Goal: Book appointment/travel/reservation

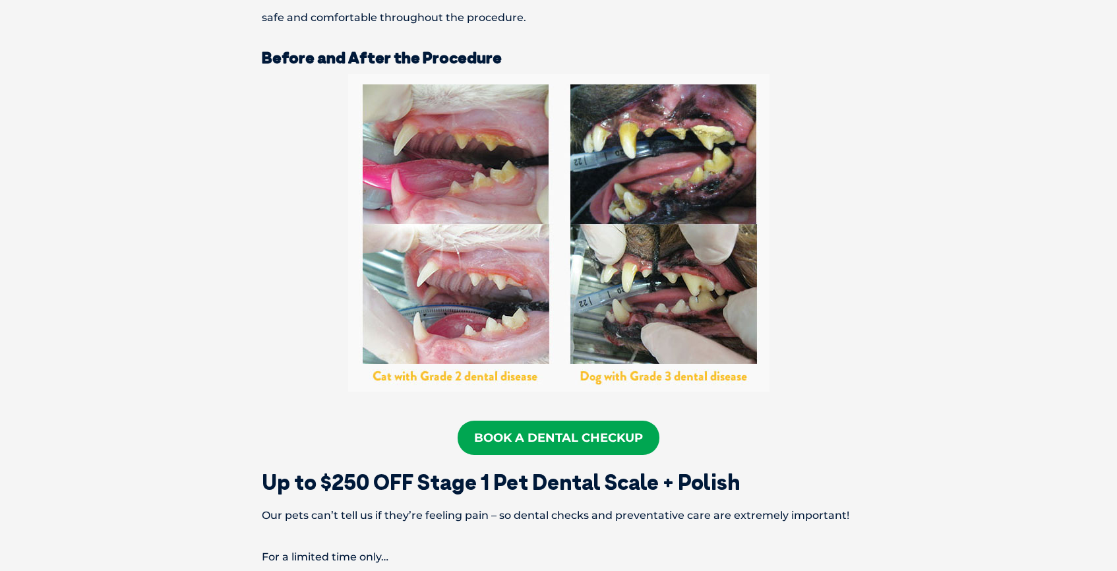
scroll to position [2164, 0]
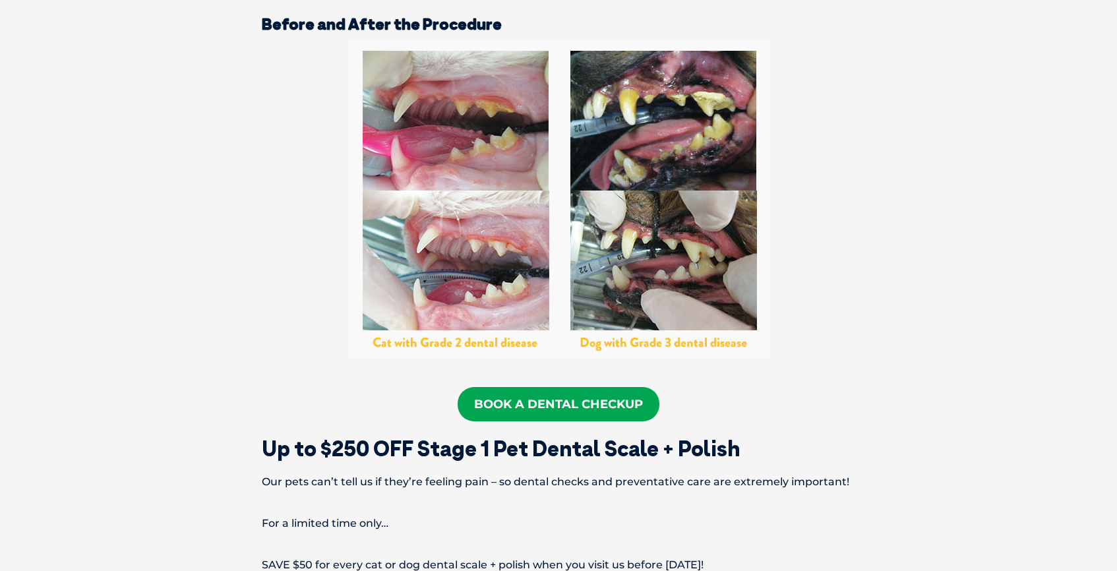
click at [529, 394] on link "Book a Dental Checkup" at bounding box center [559, 404] width 202 height 34
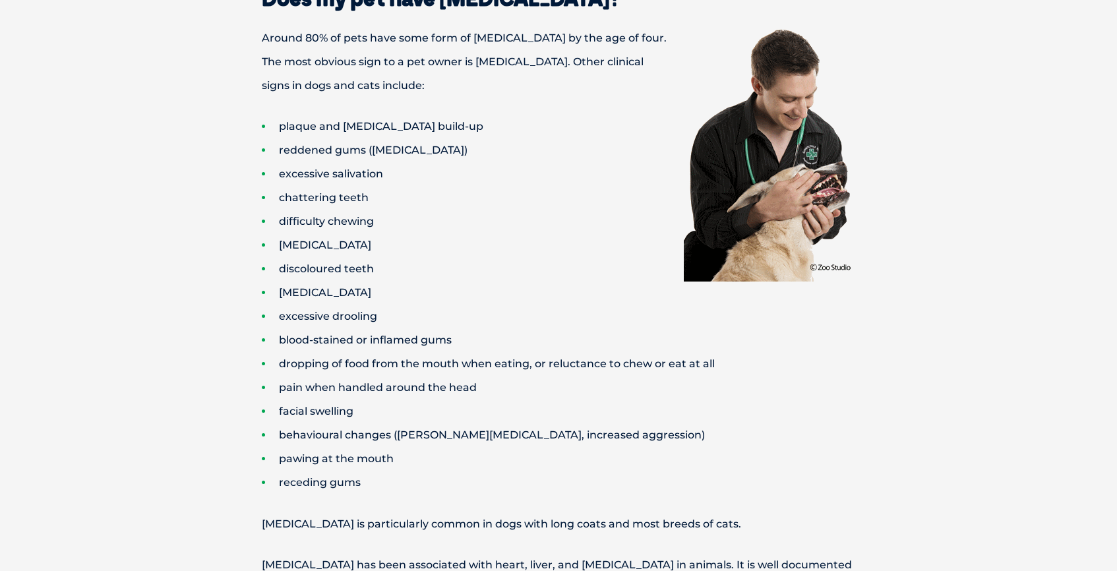
scroll to position [0, 0]
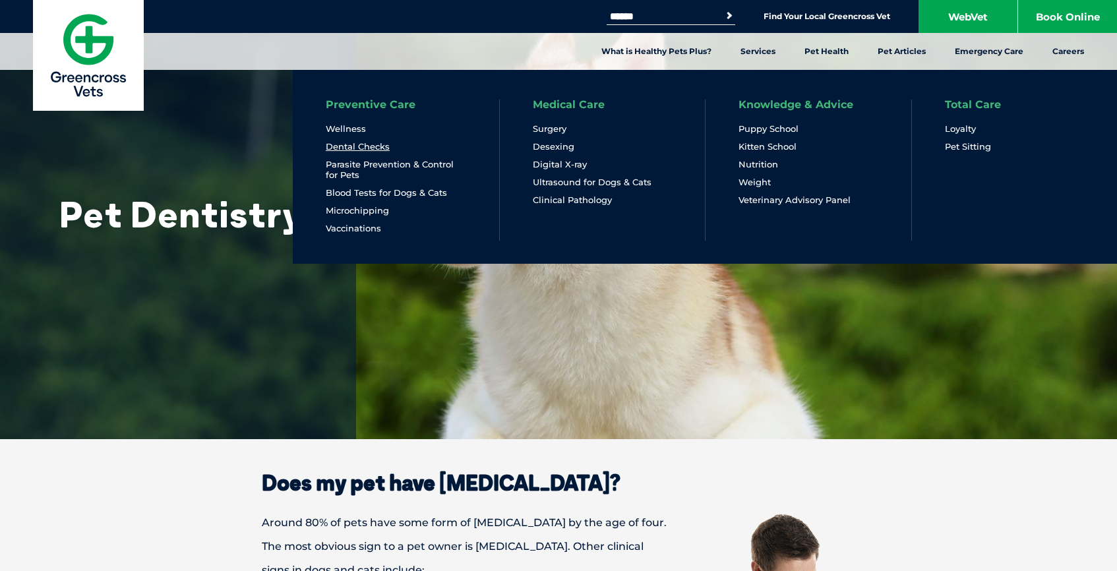
click at [353, 148] on link "Dental Checks" at bounding box center [358, 146] width 64 height 11
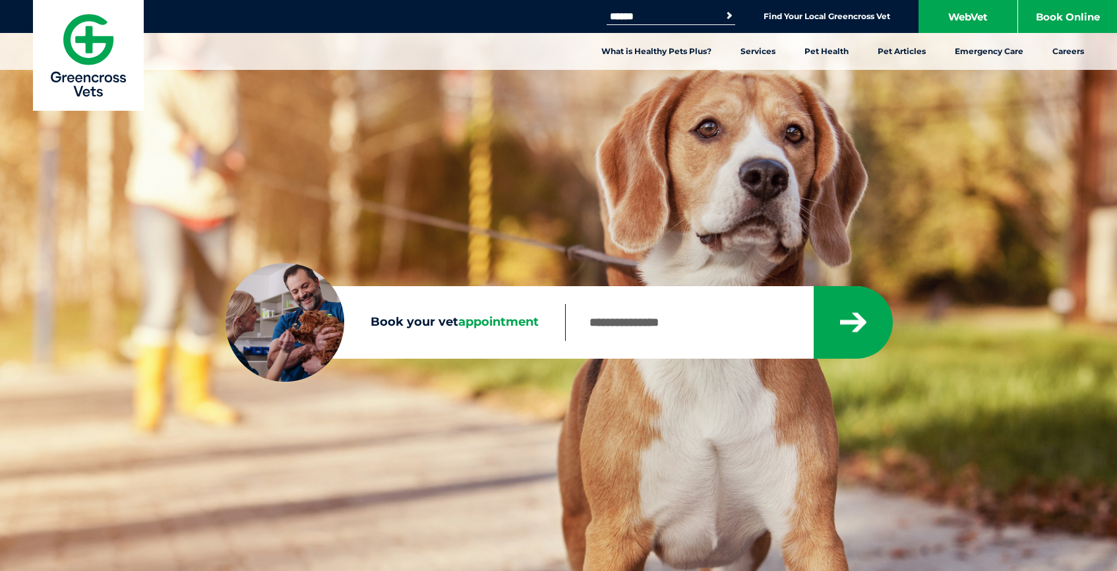
click at [623, 329] on input "Book your vet appointment" at bounding box center [688, 322] width 247 height 37
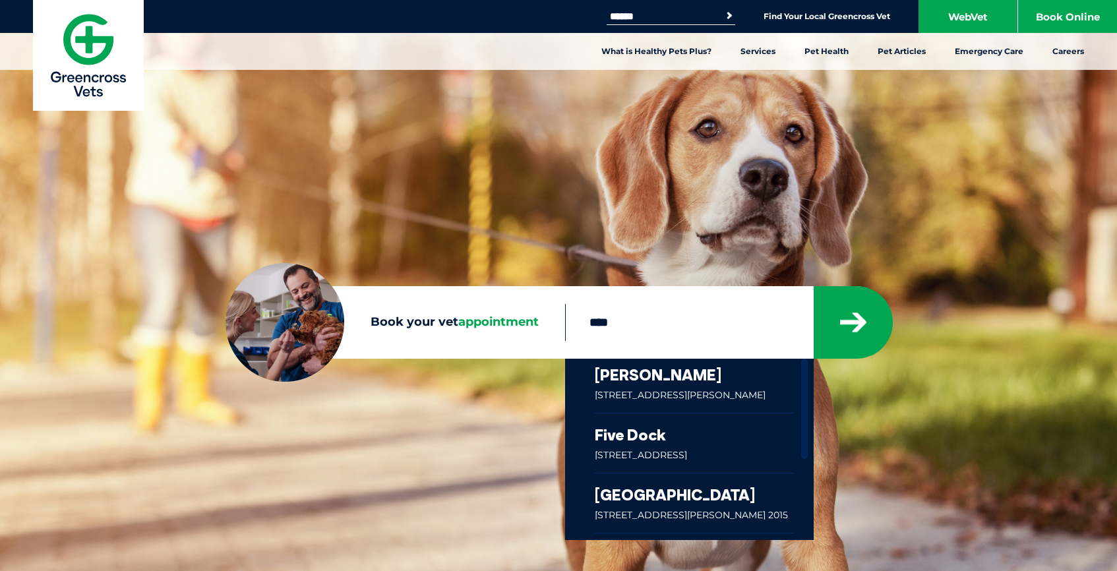
type input "****"
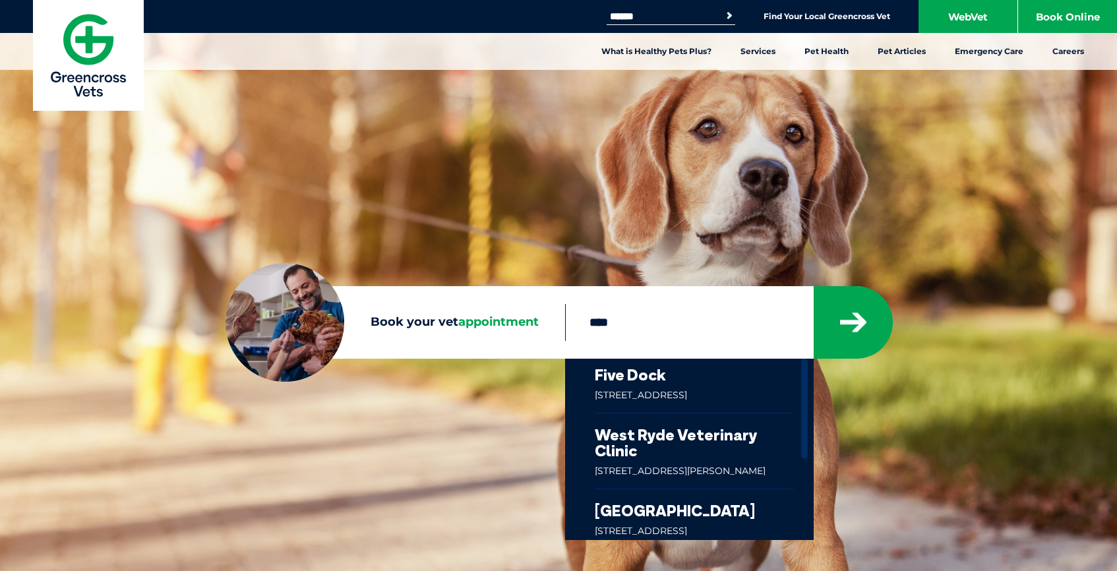
click at [726, 441] on link at bounding box center [694, 450] width 199 height 75
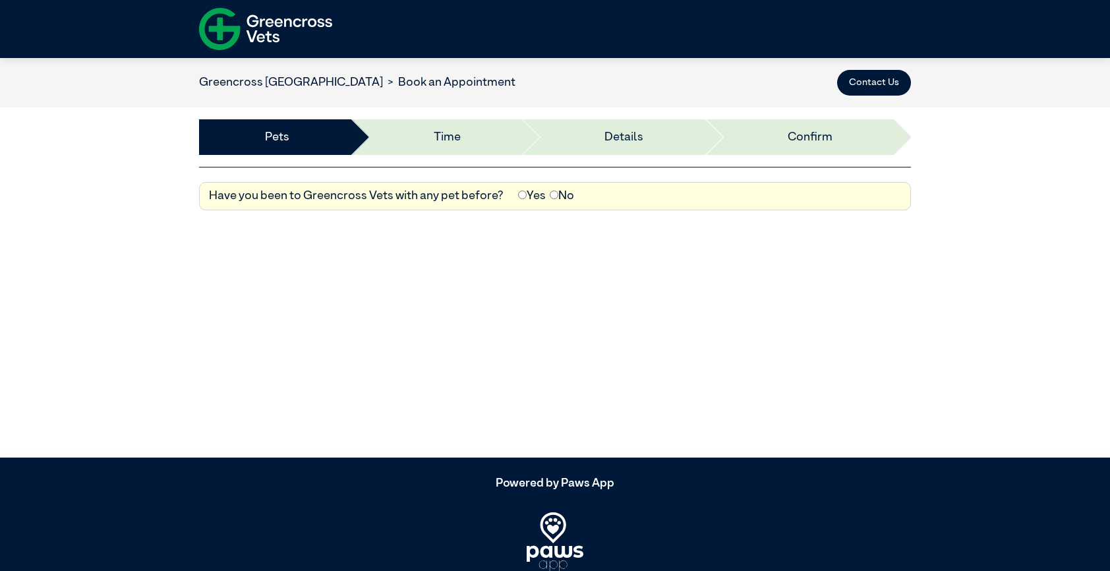
click at [530, 193] on label "Yes" at bounding box center [532, 196] width 28 height 18
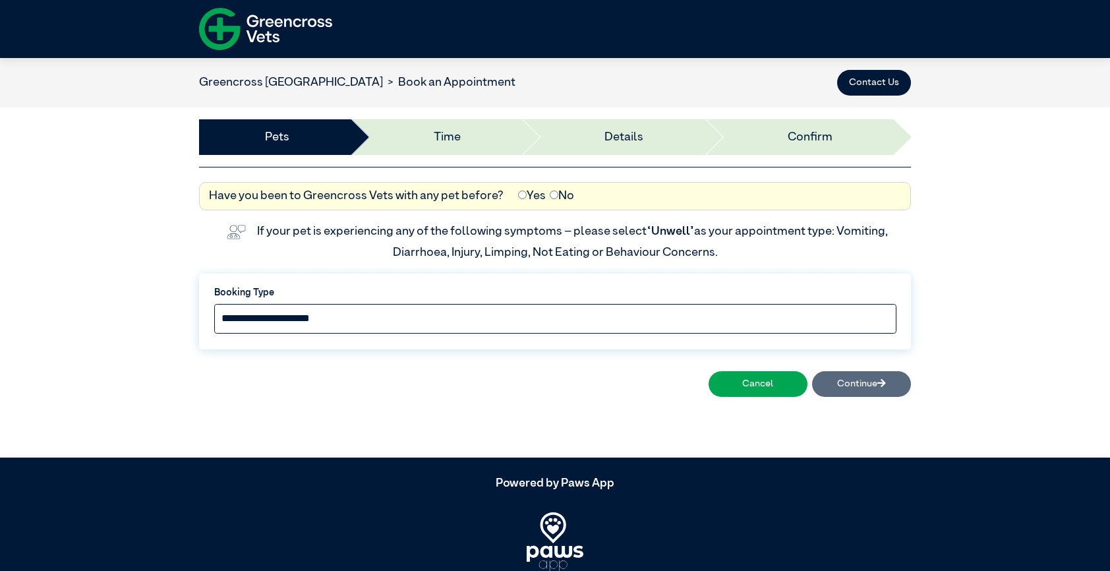
click at [455, 312] on select "**********" at bounding box center [555, 319] width 682 height 30
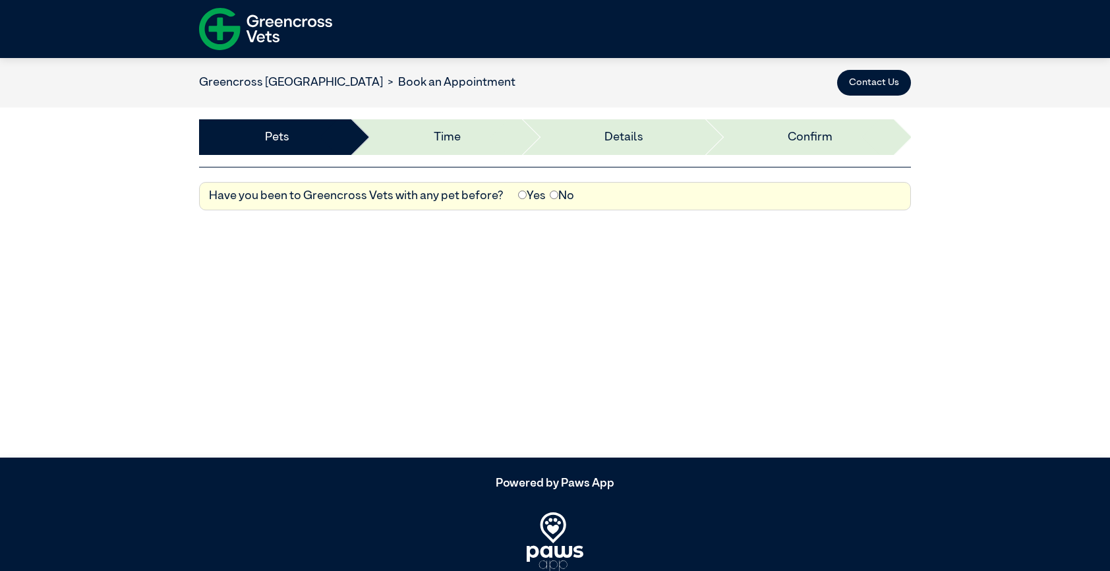
click at [266, 30] on img at bounding box center [265, 28] width 133 height 51
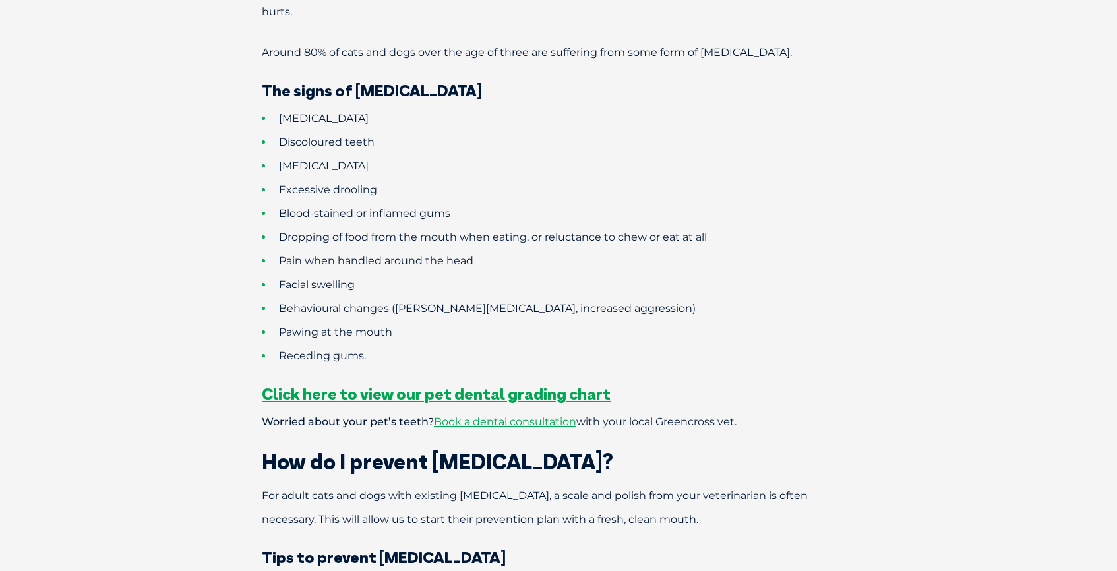
scroll to position [1172, 0]
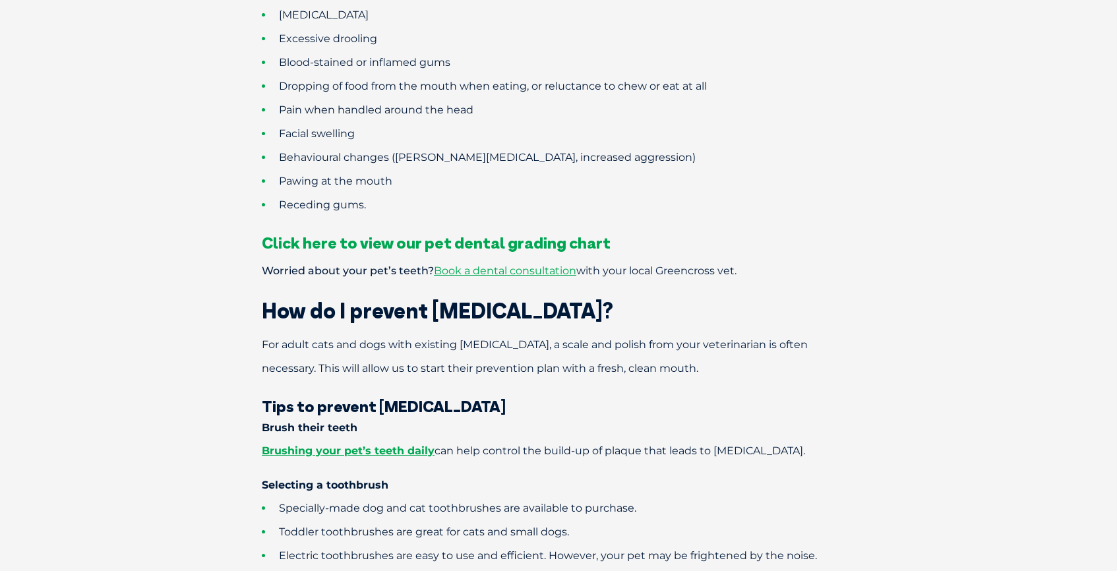
click at [464, 233] on span "Click here to view our pet dental grading chart" at bounding box center [436, 243] width 349 height 20
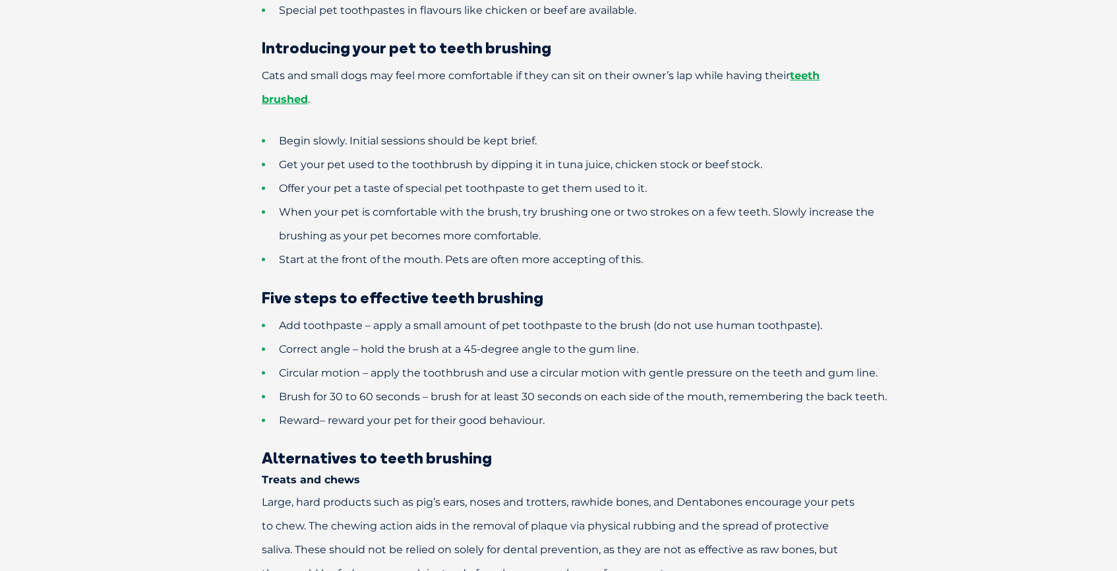
scroll to position [2027, 0]
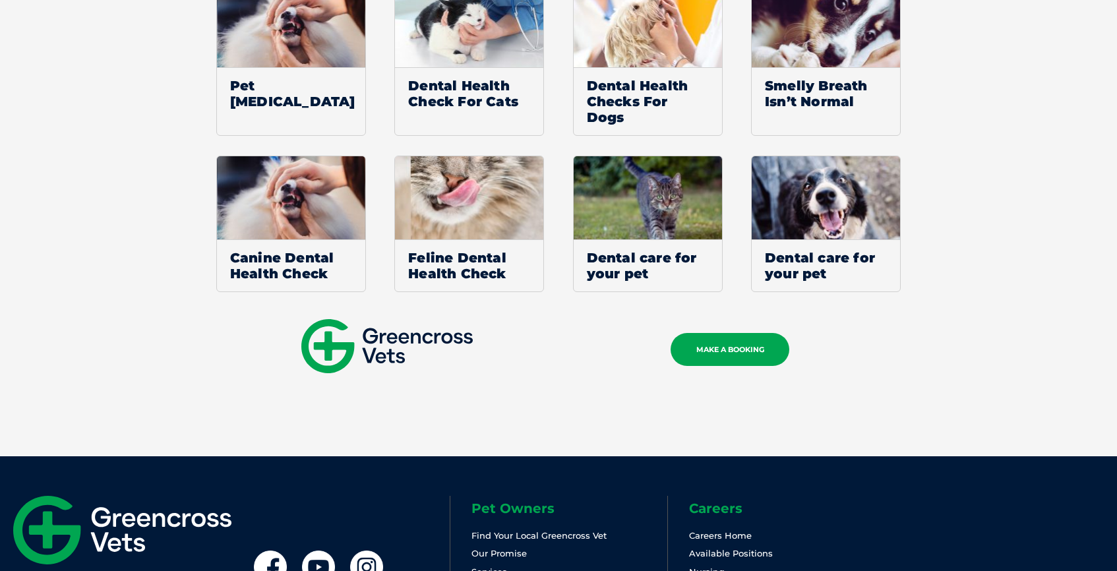
scroll to position [1238, 0]
